Goal: Information Seeking & Learning: Learn about a topic

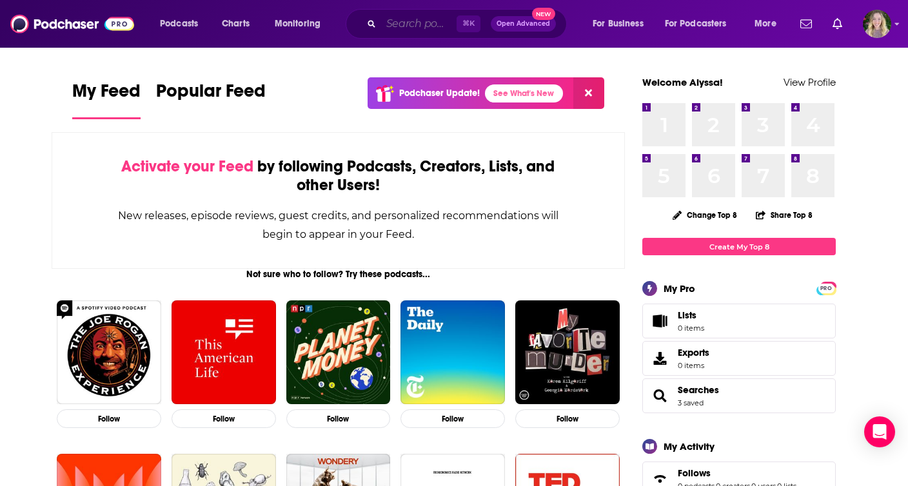
click at [391, 19] on input "Search podcasts, credits, & more..." at bounding box center [418, 24] width 75 height 21
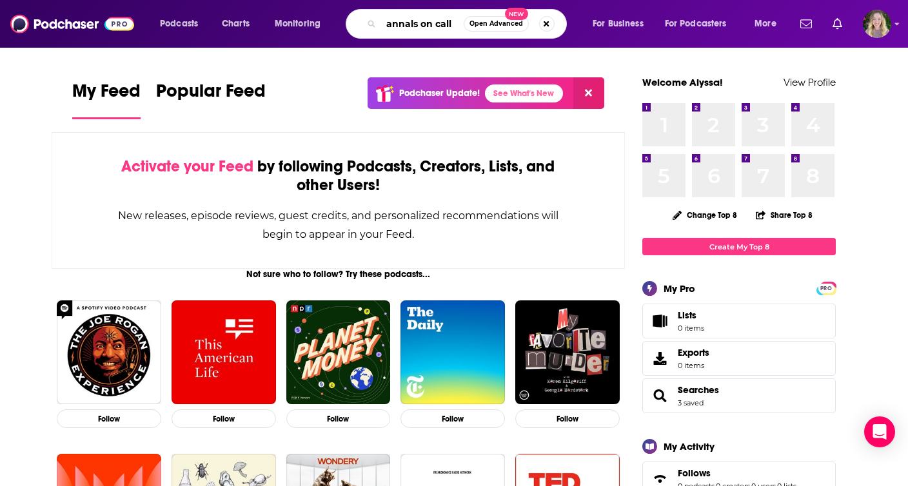
type input "annals on call"
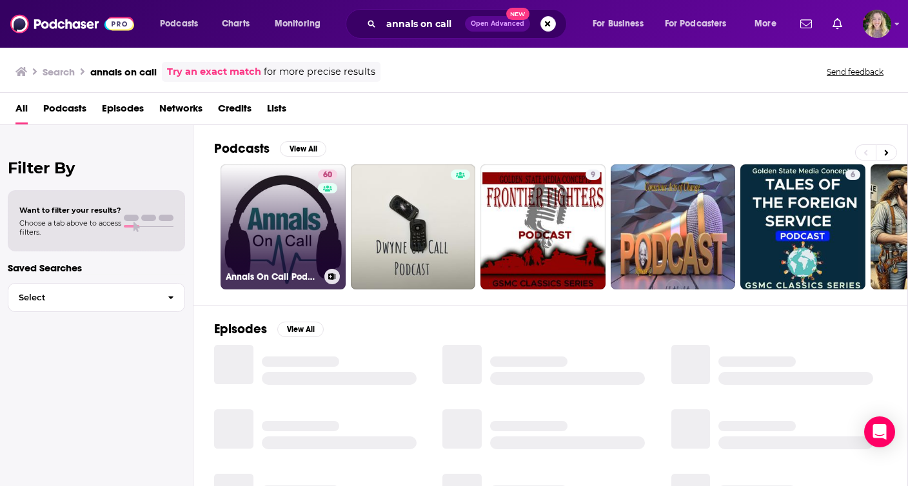
click at [266, 197] on link "60 Annals On Call Podcast" at bounding box center [282, 226] width 125 height 125
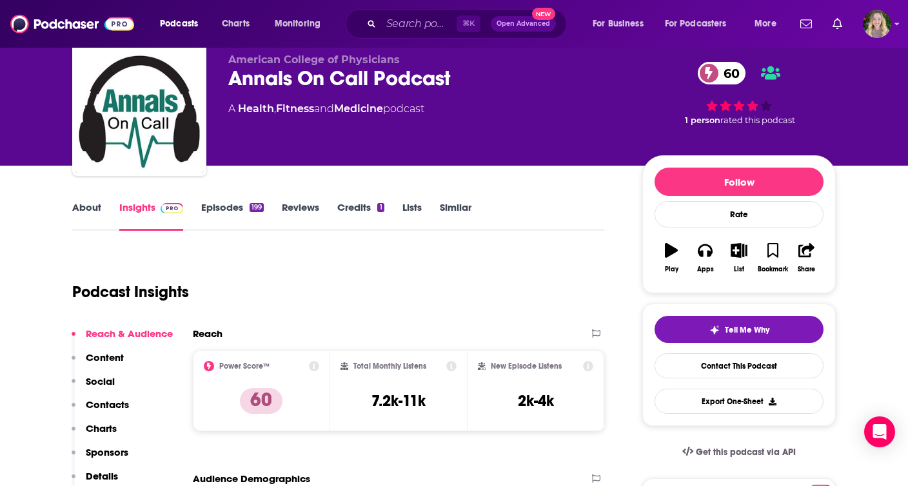
scroll to position [53, 0]
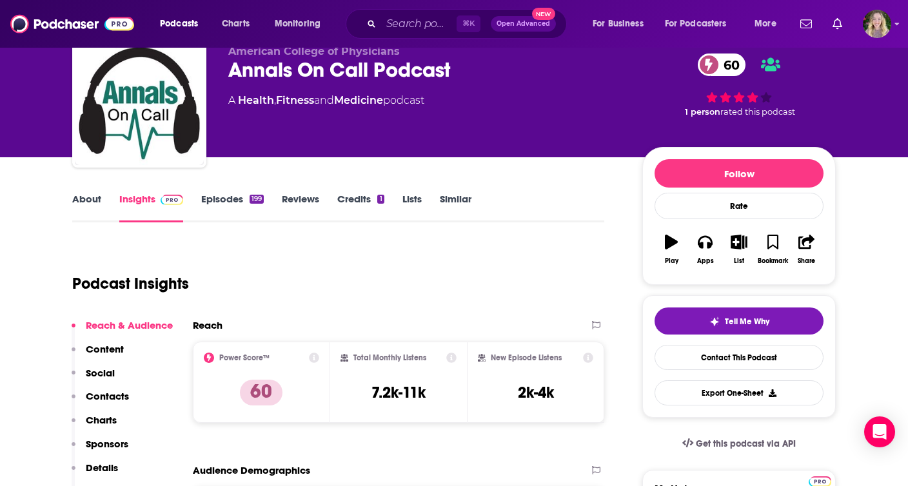
click at [213, 195] on link "Episodes 199" at bounding box center [232, 208] width 63 height 30
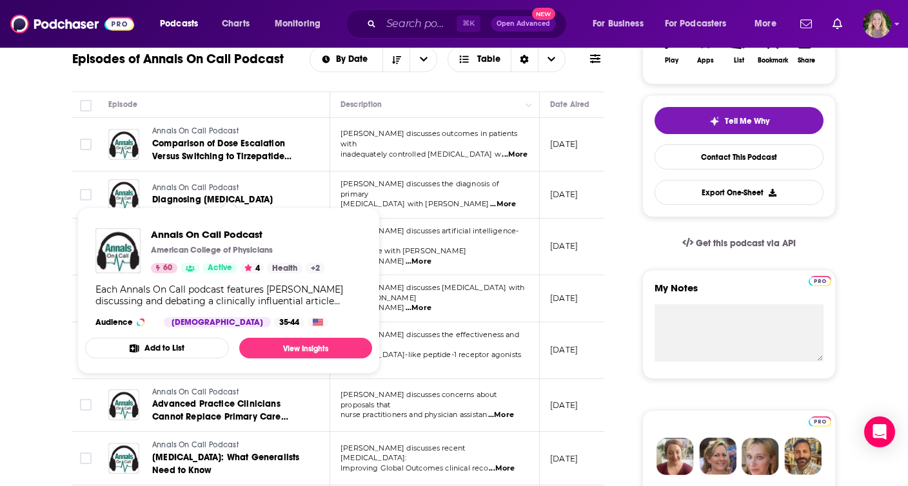
scroll to position [256, 0]
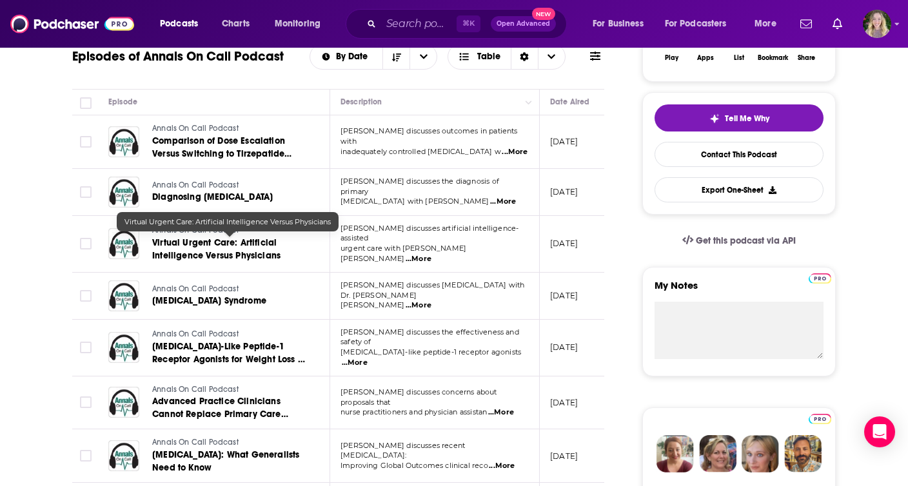
click at [237, 255] on span "Virtual Urgent Care: Artificial Intelligence Versus Physicians" at bounding box center [216, 249] width 128 height 24
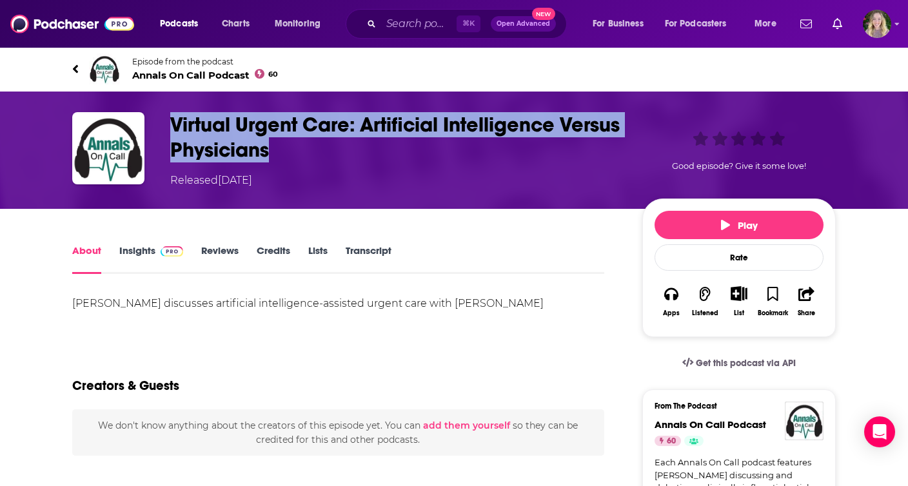
copy h1 "Virtual Urgent Care: Artificial Intelligence Versus Physicians"
drag, startPoint x: 353, startPoint y: 155, endPoint x: 169, endPoint y: 128, distance: 185.8
click at [169, 127] on div "Virtual Urgent Care: Artificial Intelligence Versus Physicians Released [DATE] …" at bounding box center [453, 150] width 763 height 76
click at [142, 246] on link "Insights" at bounding box center [151, 259] width 64 height 30
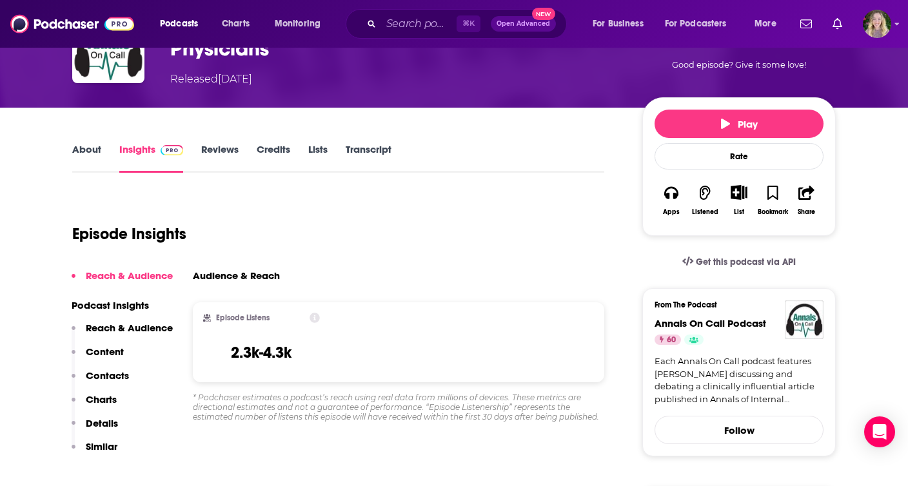
scroll to position [109, 0]
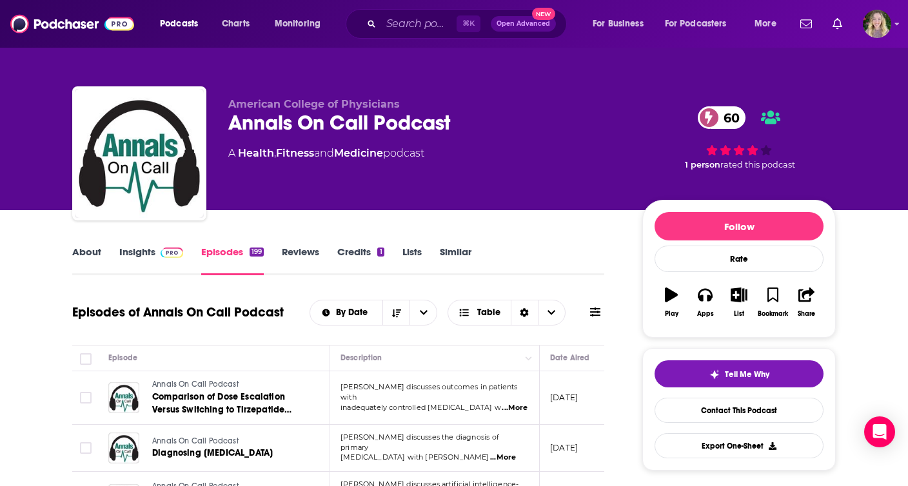
scroll to position [57, 0]
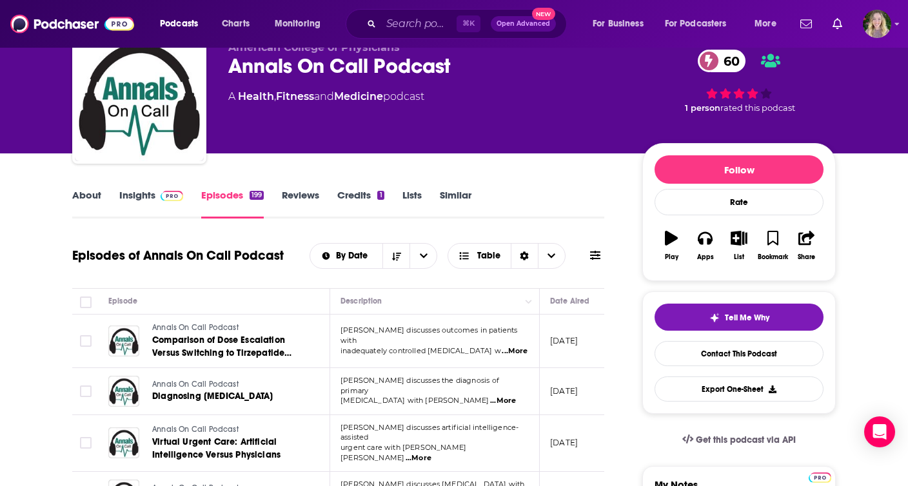
click at [145, 193] on link "Insights" at bounding box center [151, 204] width 64 height 30
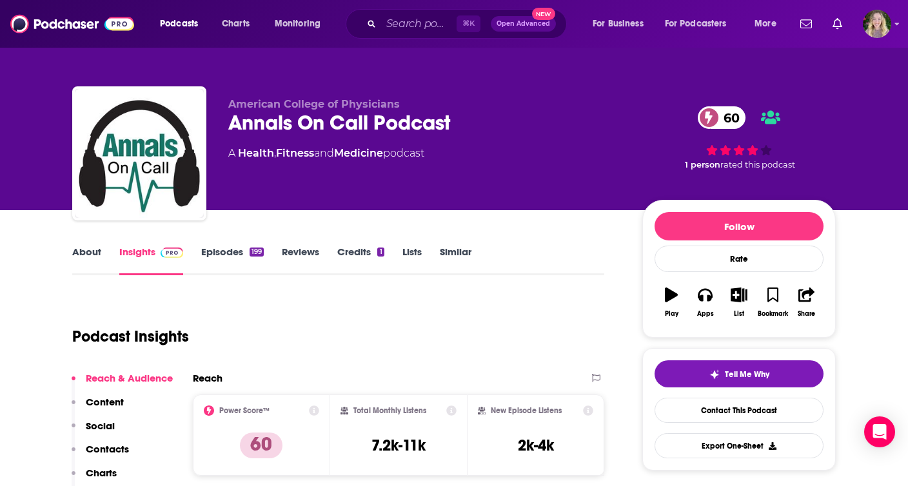
click at [228, 260] on link "Episodes 199" at bounding box center [232, 261] width 63 height 30
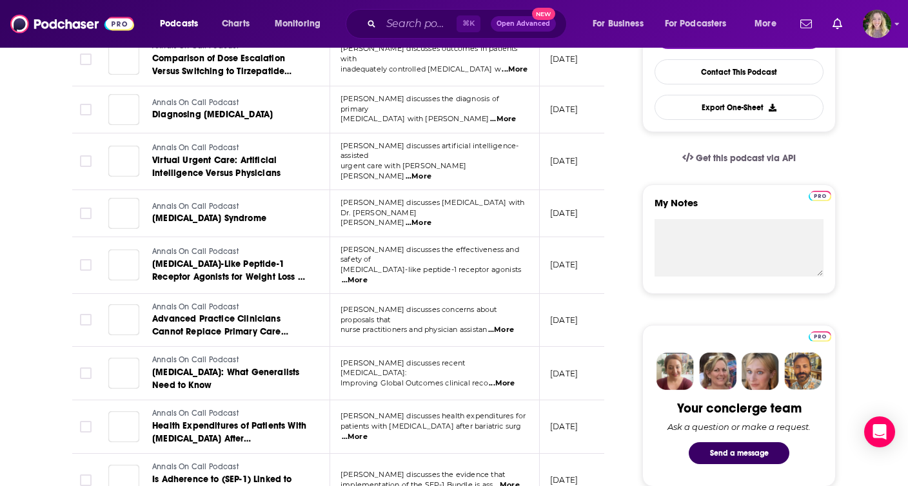
scroll to position [346, 0]
